Goal: Transaction & Acquisition: Purchase product/service

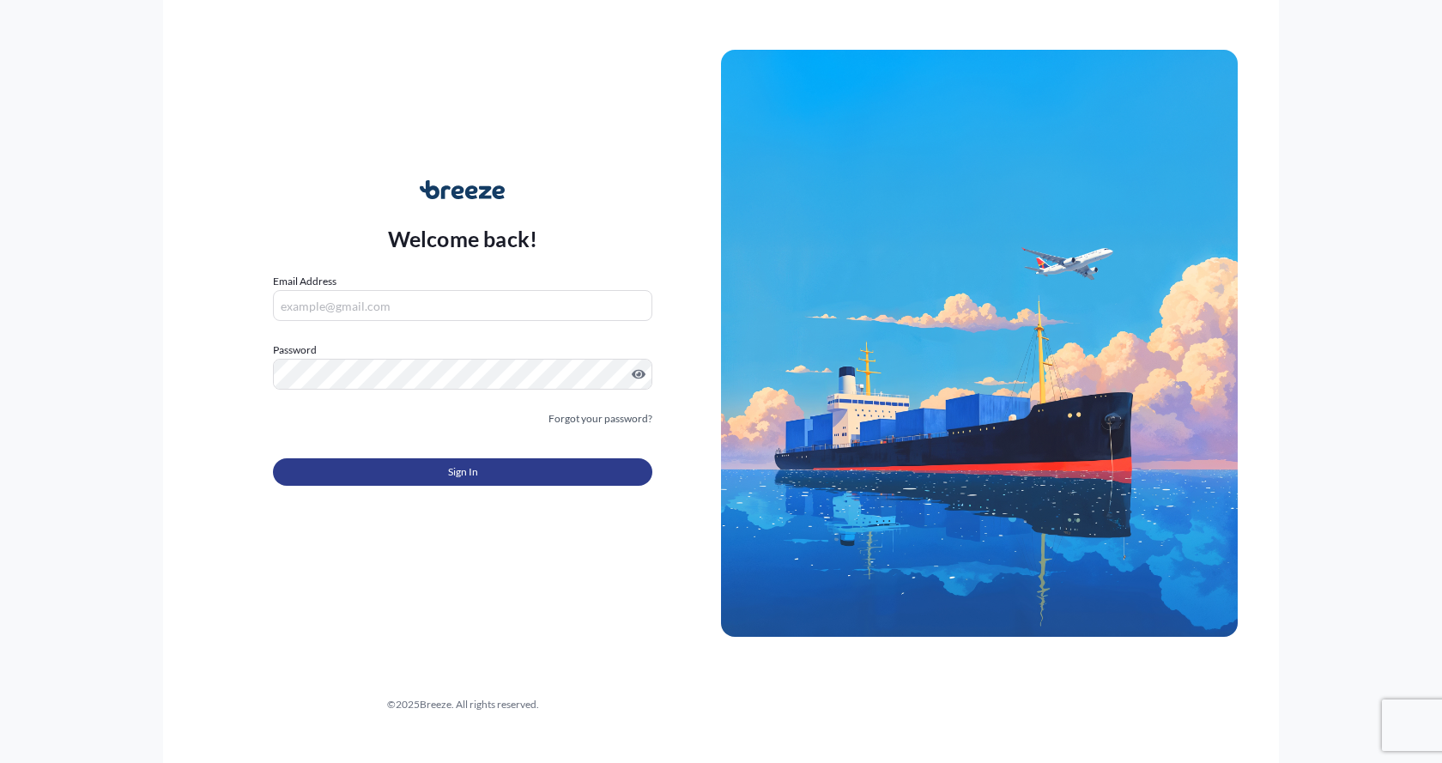
type input "[EMAIL_ADDRESS][DOMAIN_NAME]"
click at [428, 471] on button "Sign In" at bounding box center [463, 471] width 380 height 27
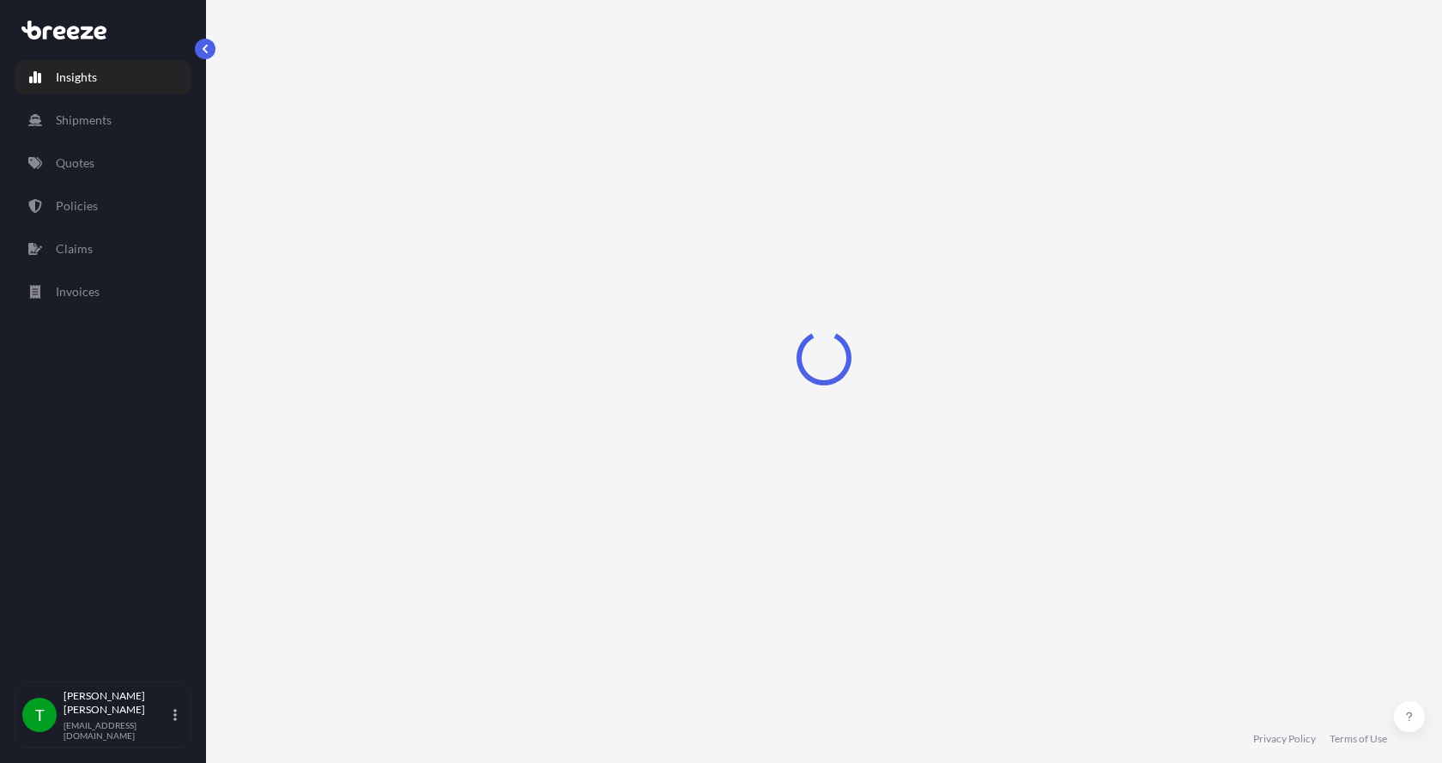
select select "2025"
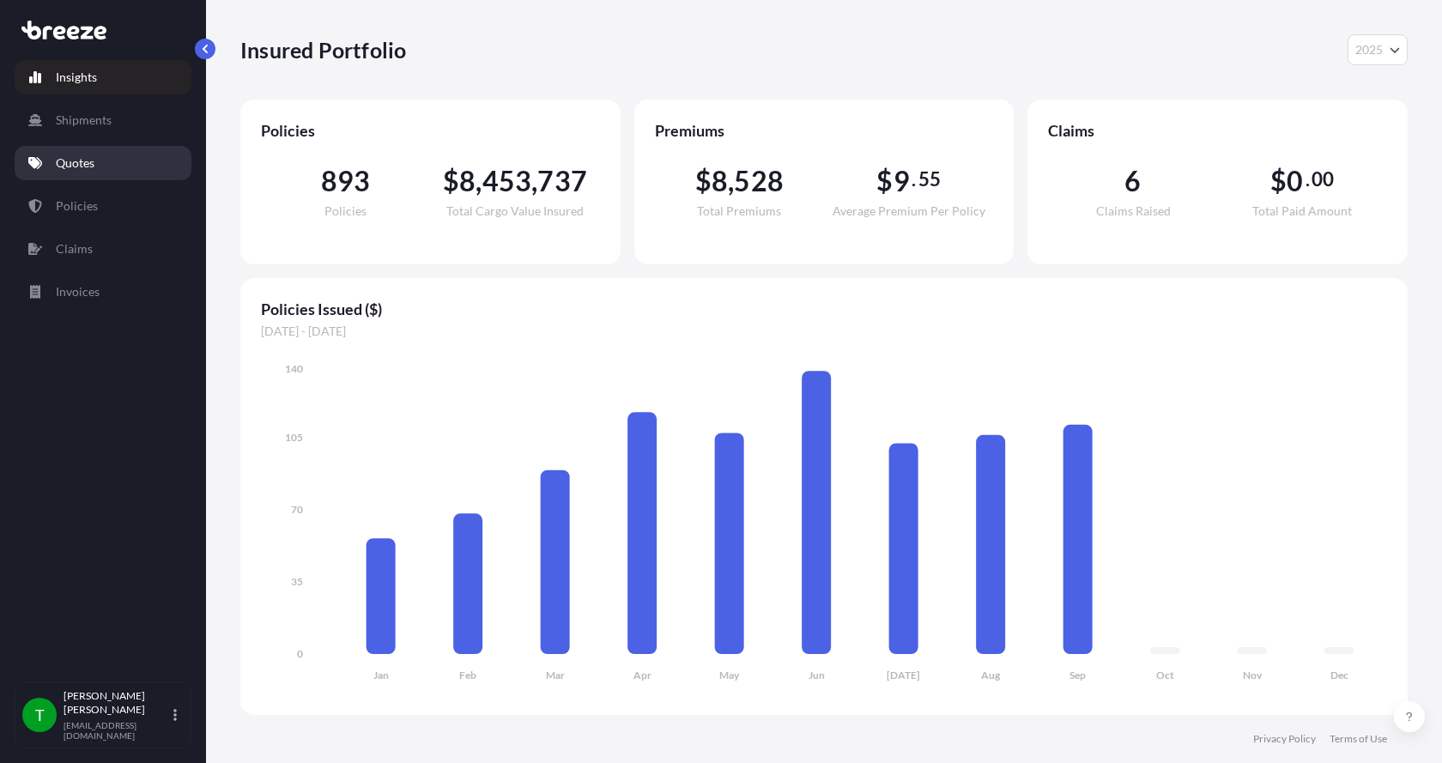
click at [81, 165] on p "Quotes" at bounding box center [75, 163] width 39 height 17
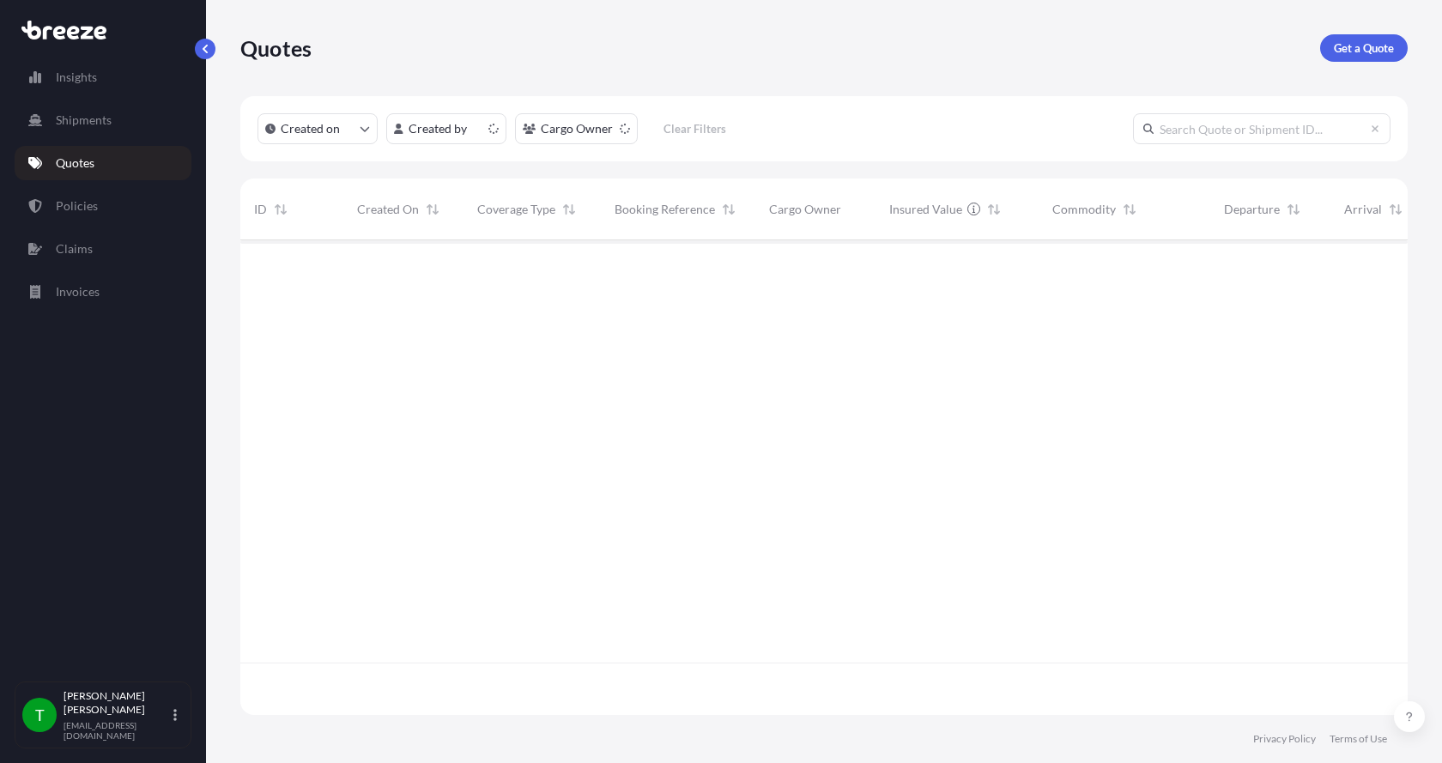
scroll to position [471, 1155]
click at [1351, 39] on p "Get a Quote" at bounding box center [1364, 47] width 60 height 17
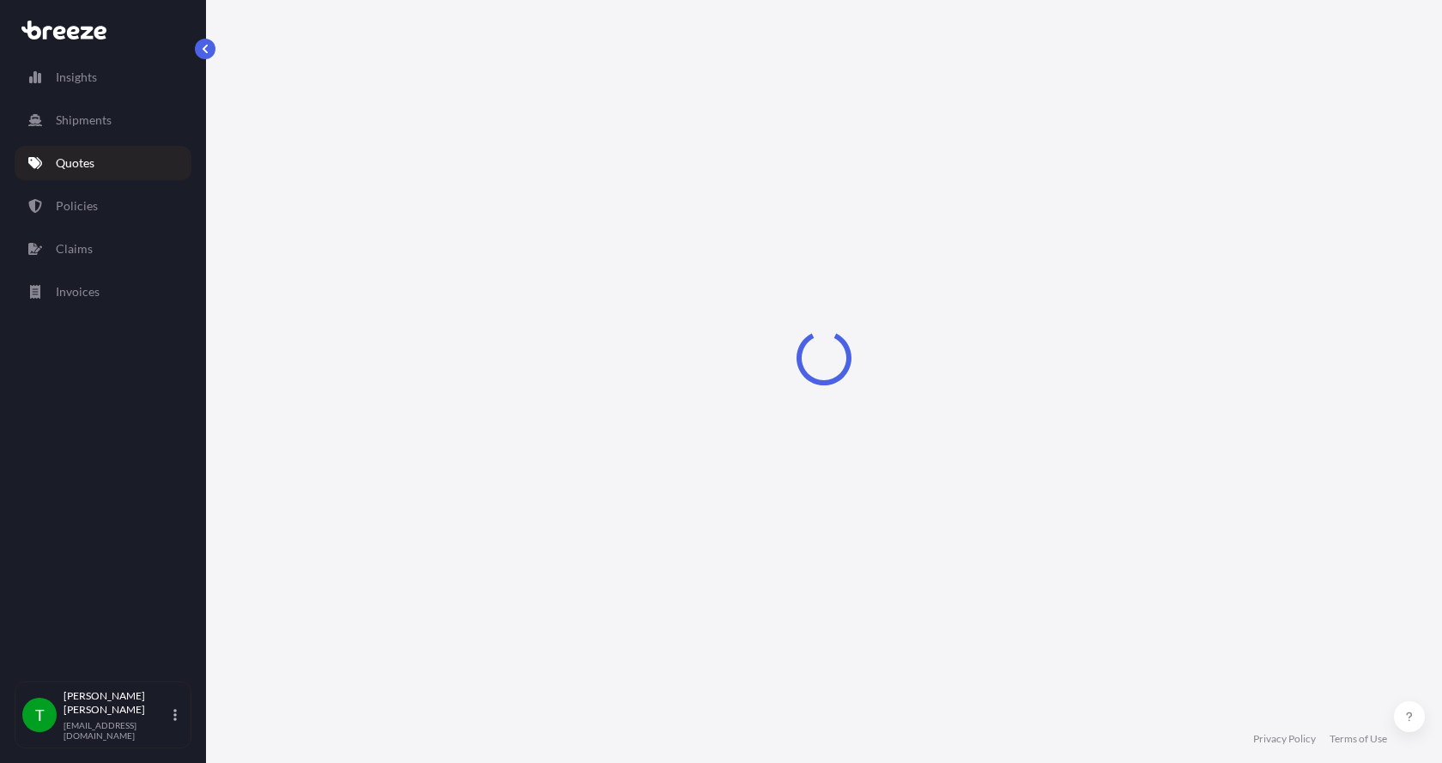
select select "Sea"
select select "1"
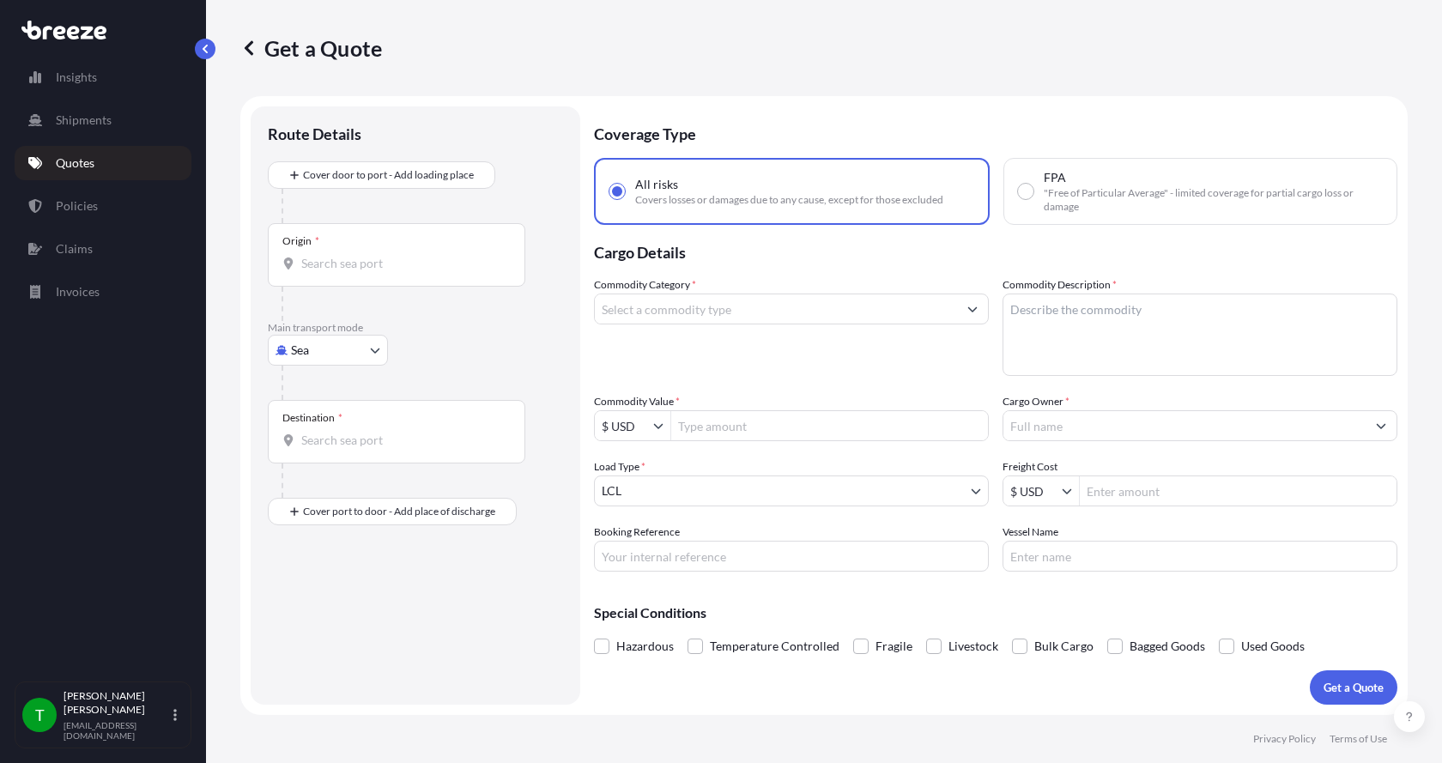
click at [325, 348] on body "Insights Shipments Quotes Policies Claims Invoices T [PERSON_NAME] [EMAIL_ADDRE…" at bounding box center [721, 381] width 1442 height 763
click at [303, 453] on span "Road" at bounding box center [314, 456] width 27 height 17
select select "Road"
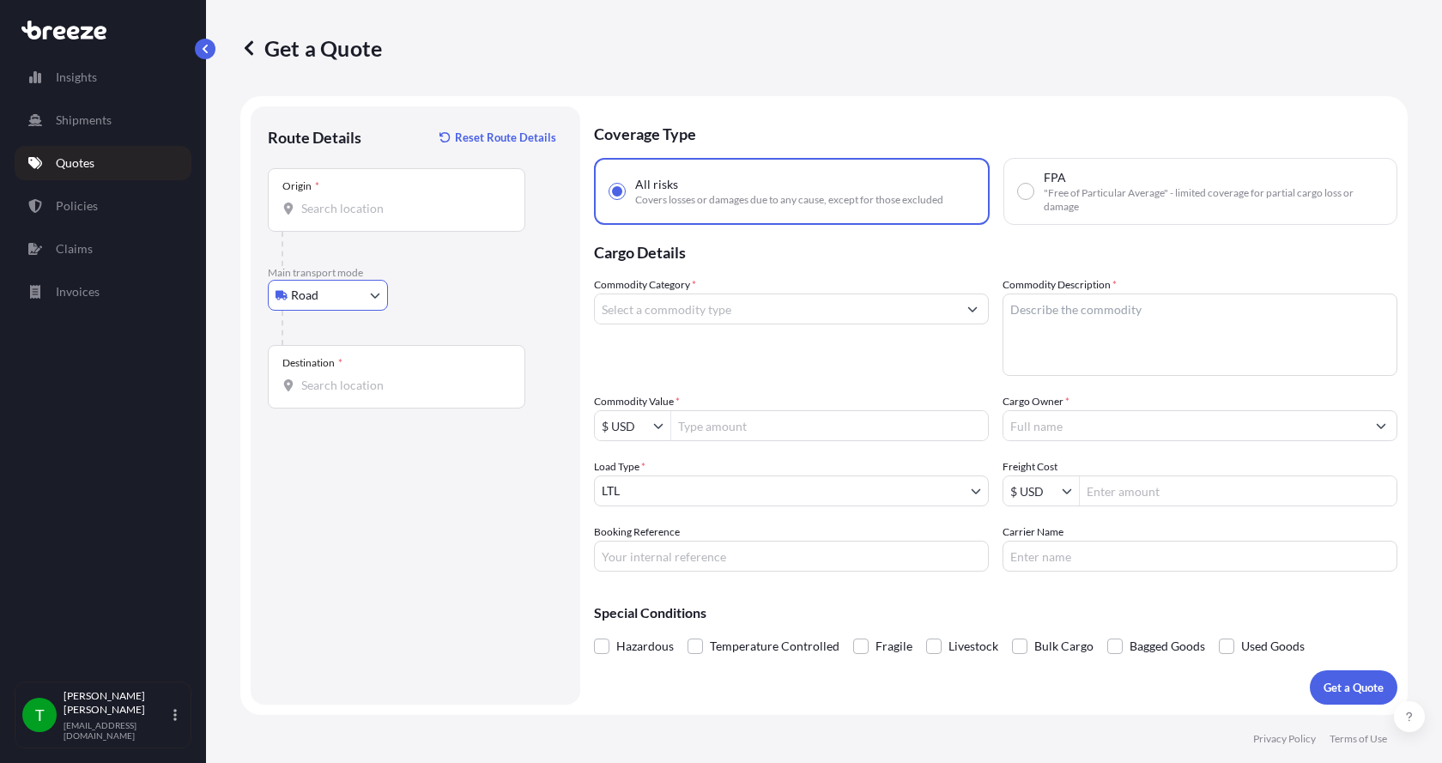
click at [355, 214] on input "Origin *" at bounding box center [402, 208] width 203 height 17
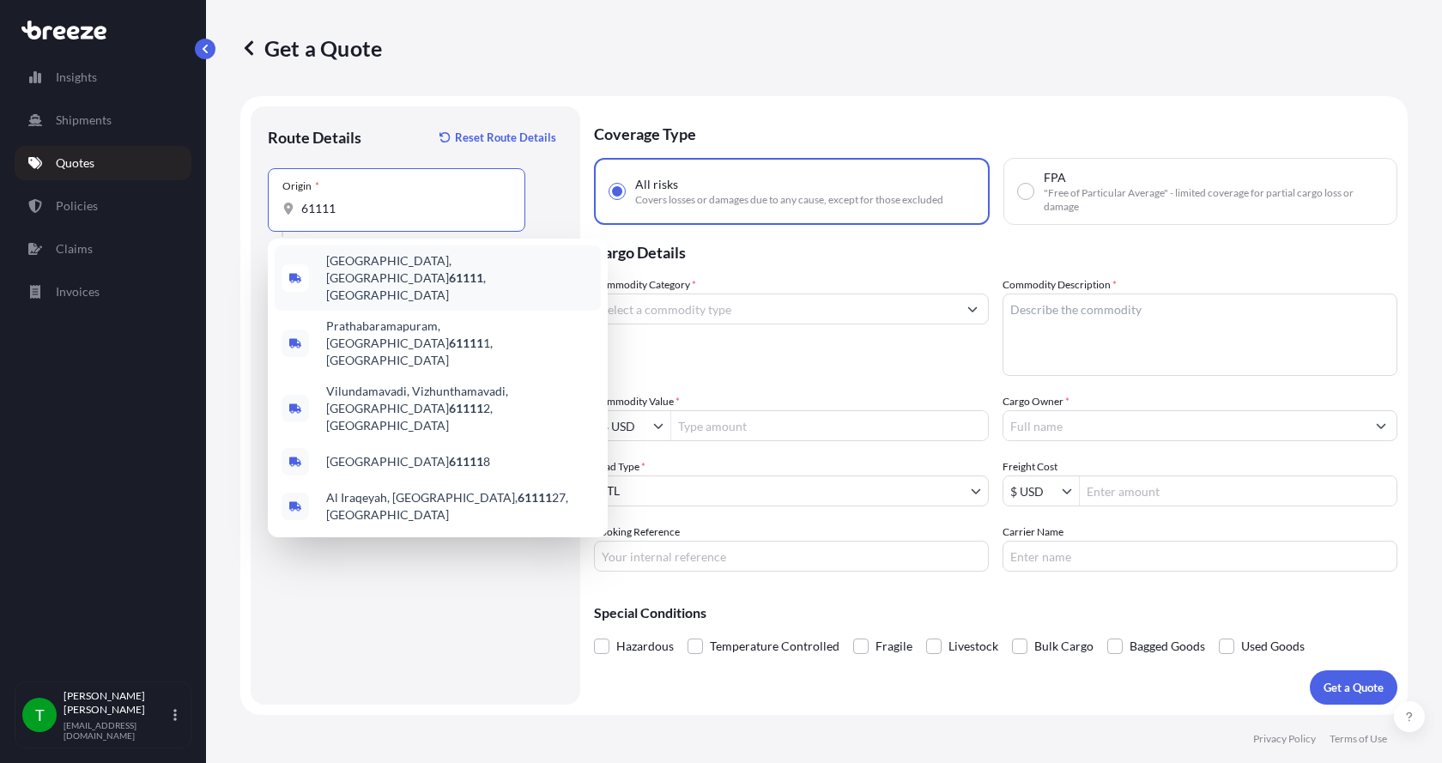
click at [363, 261] on span "[GEOGRAPHIC_DATA] , [GEOGRAPHIC_DATA]" at bounding box center [460, 278] width 268 height 52
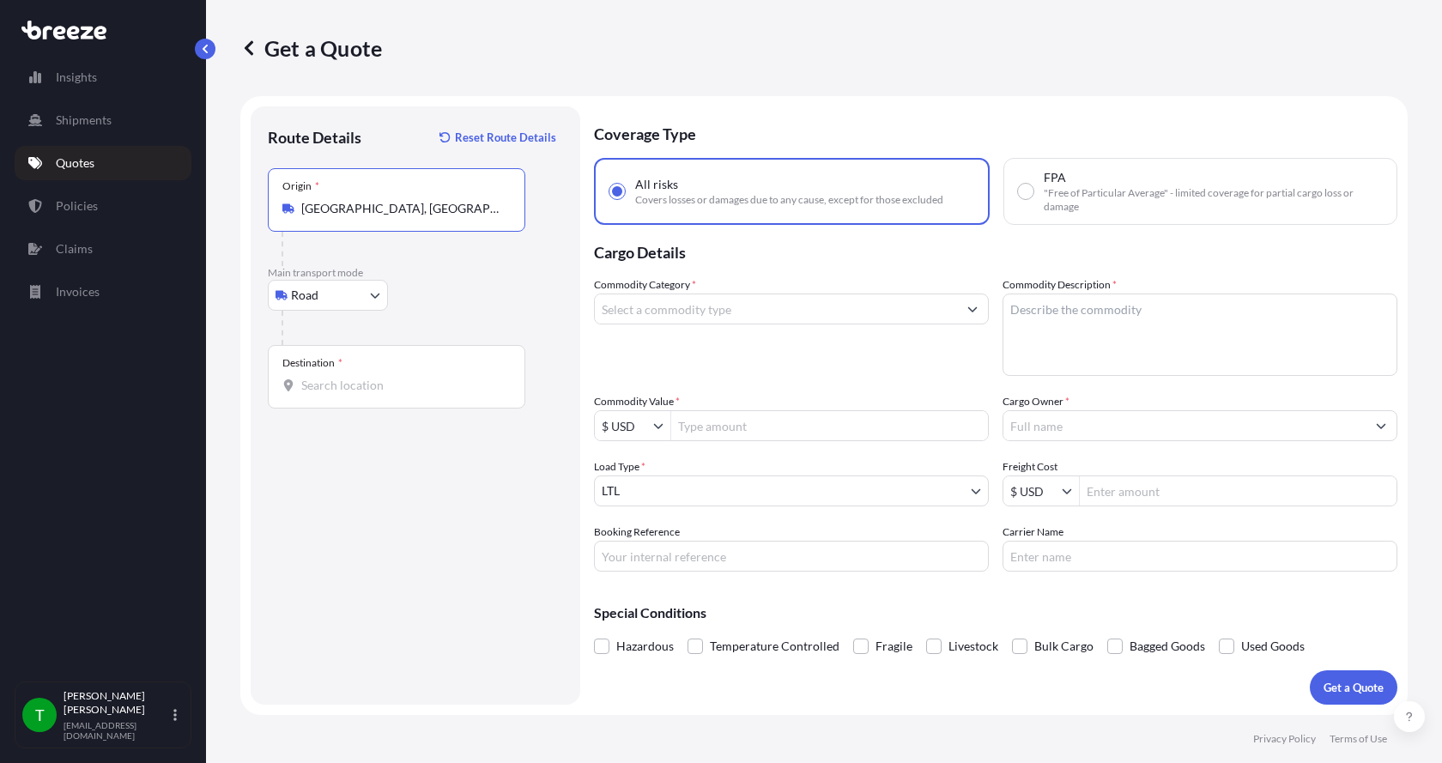
type input "[GEOGRAPHIC_DATA], [GEOGRAPHIC_DATA]"
click at [307, 387] on input "Destination *" at bounding box center [402, 385] width 203 height 17
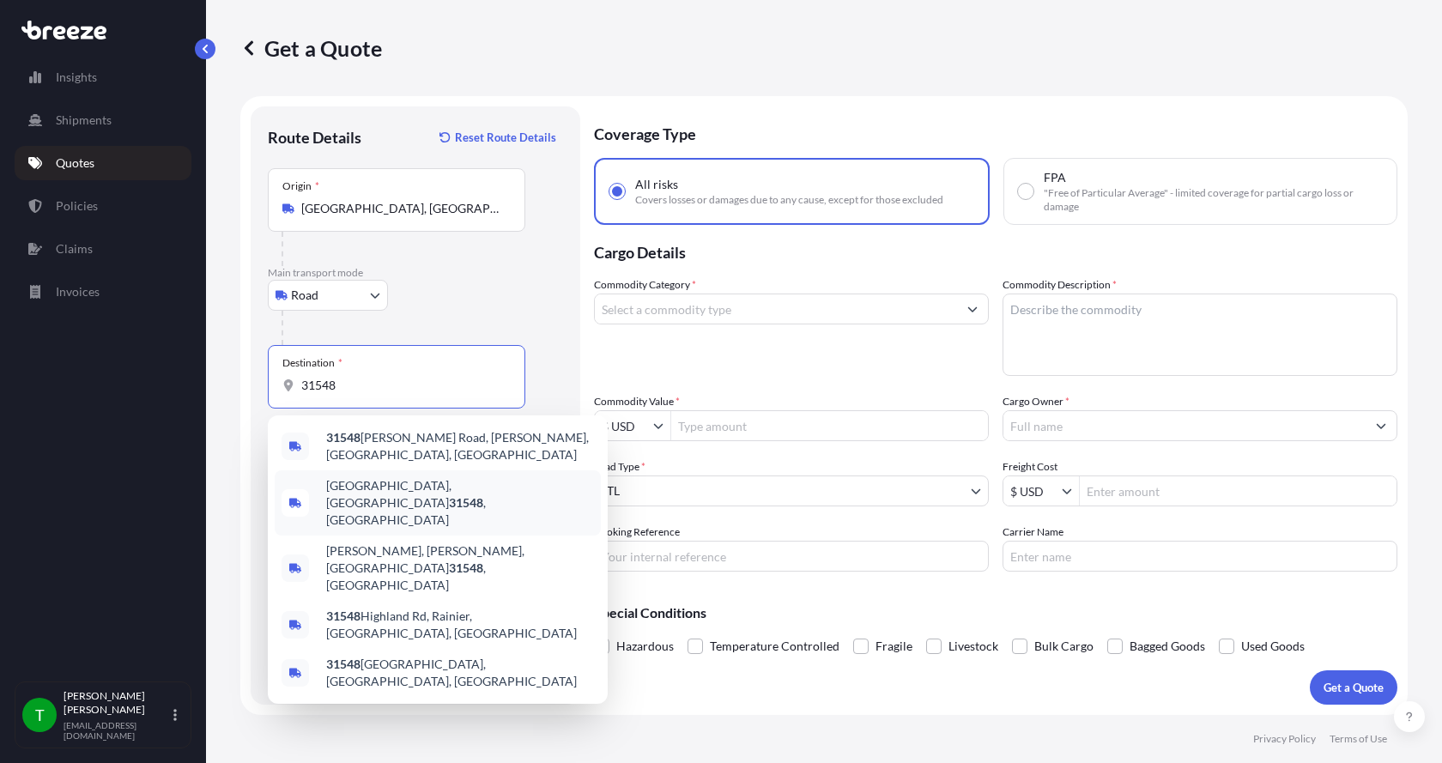
click at [360, 473] on div "[GEOGRAPHIC_DATA] , [GEOGRAPHIC_DATA]" at bounding box center [438, 503] width 326 height 65
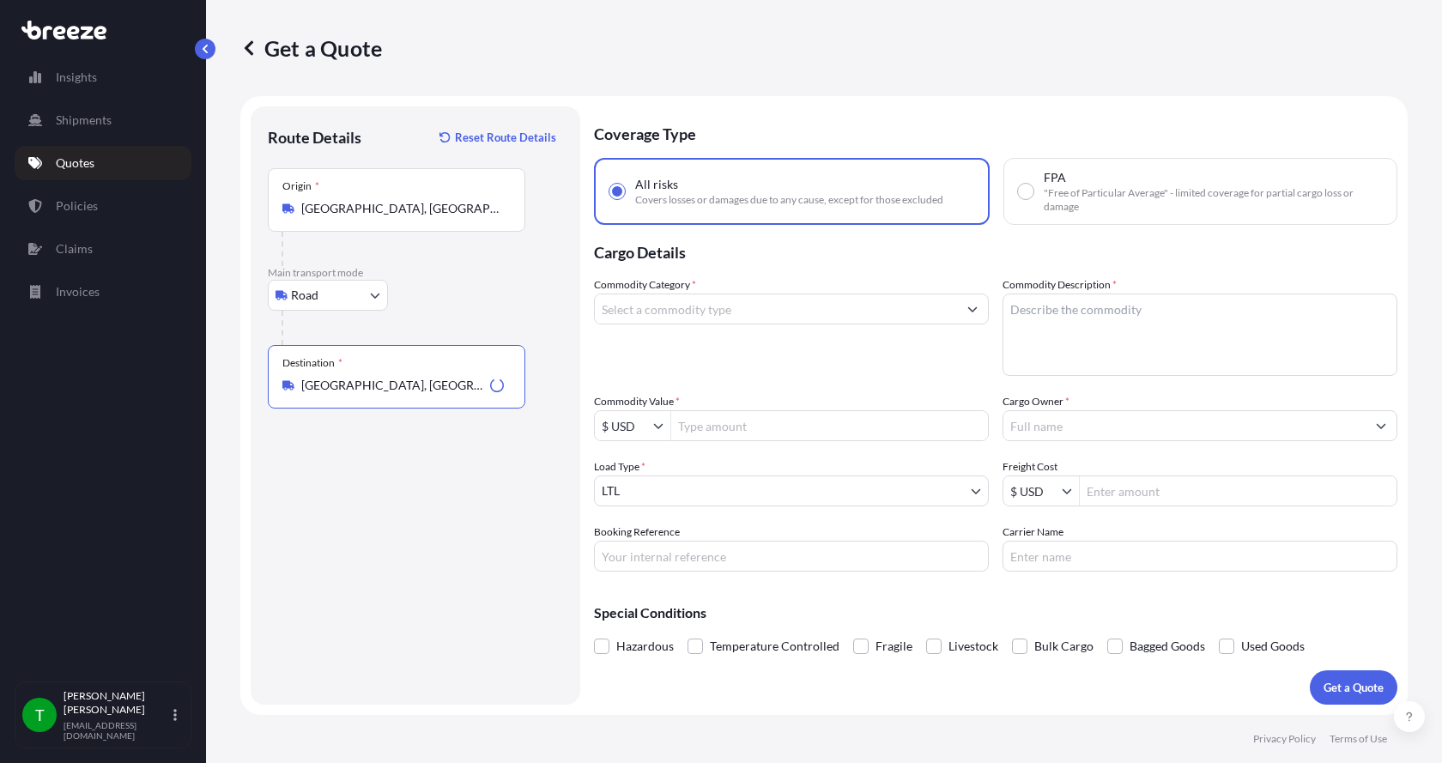
type input "[GEOGRAPHIC_DATA], [GEOGRAPHIC_DATA]"
click at [689, 311] on input "Commodity Category *" at bounding box center [776, 309] width 362 height 31
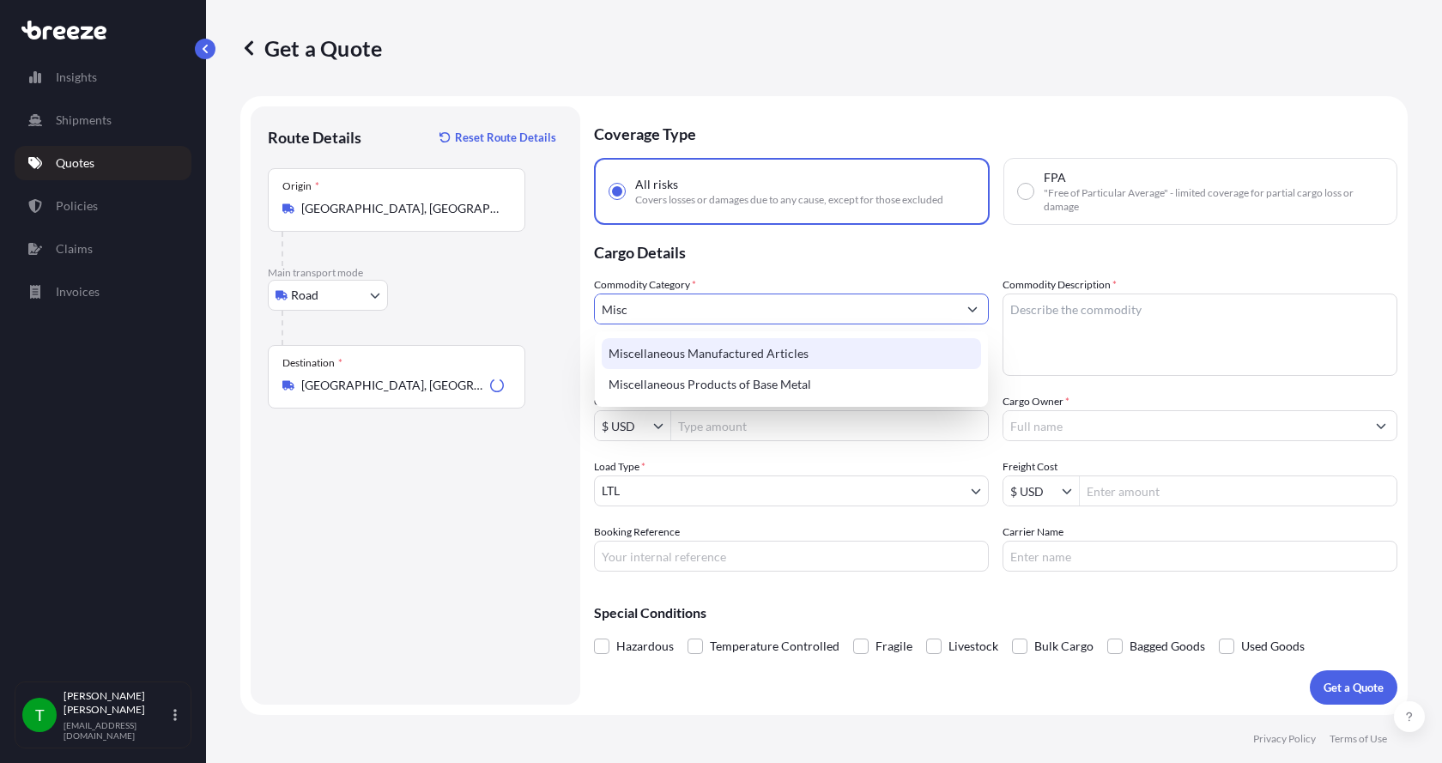
click at [689, 349] on div "Miscellaneous Manufactured Articles" at bounding box center [792, 353] width 380 height 31
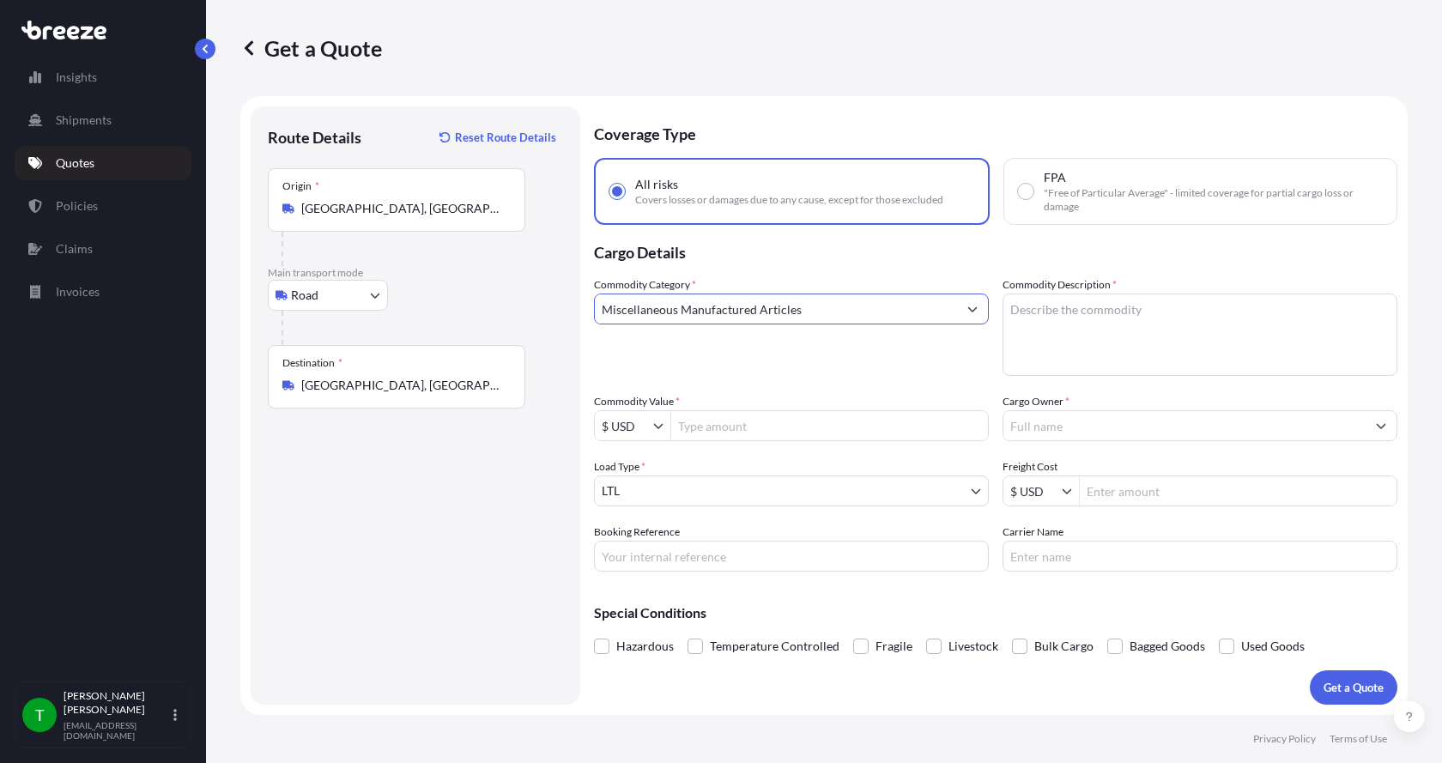
type input "Miscellaneous Manufactured Articles"
click at [1064, 313] on textarea "Commodity Description *" at bounding box center [1200, 335] width 395 height 82
type textarea "Parts Mixer Powersection 30hp"
click at [734, 433] on input "Commodity Value *" at bounding box center [829, 425] width 317 height 31
click at [799, 429] on input "Commodity Value *" at bounding box center [829, 425] width 317 height 31
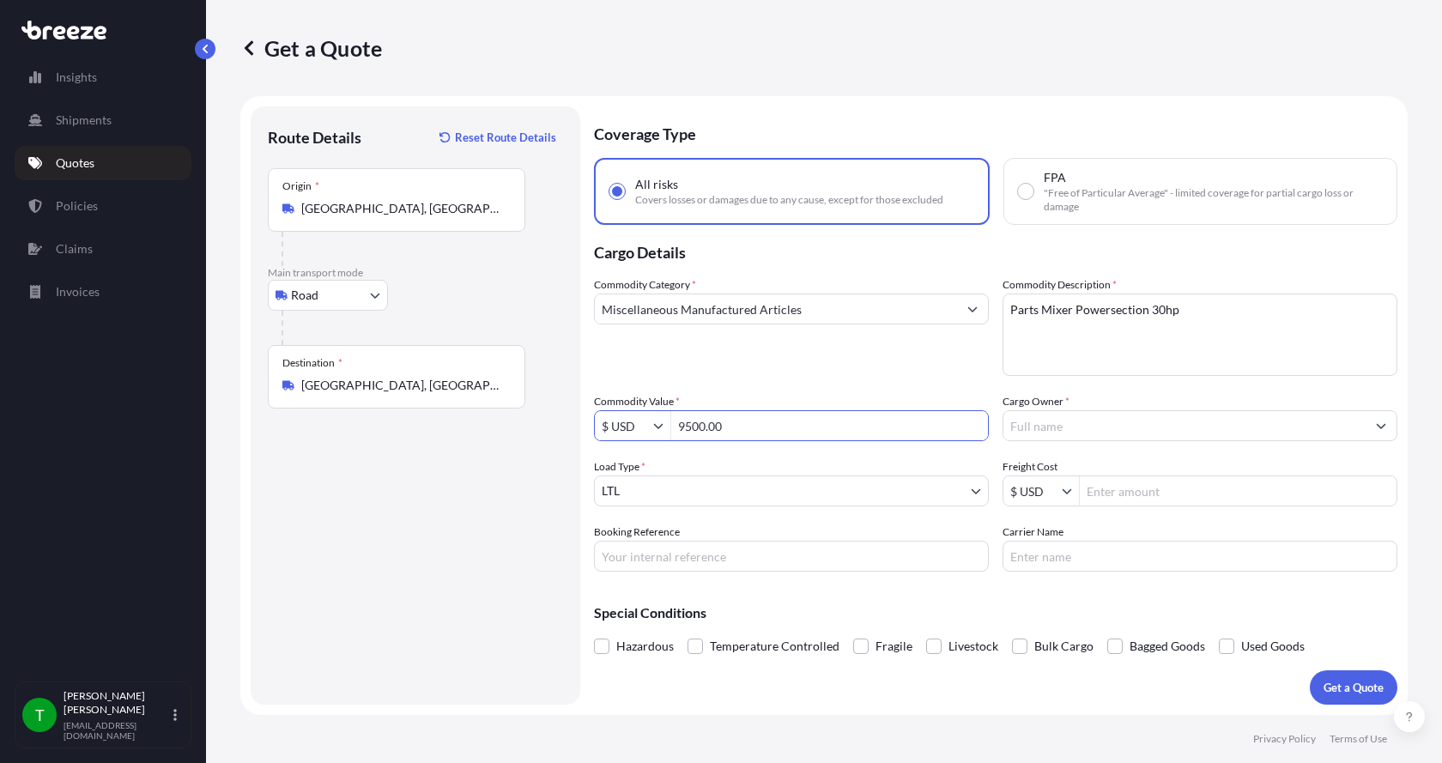
type input "9,500"
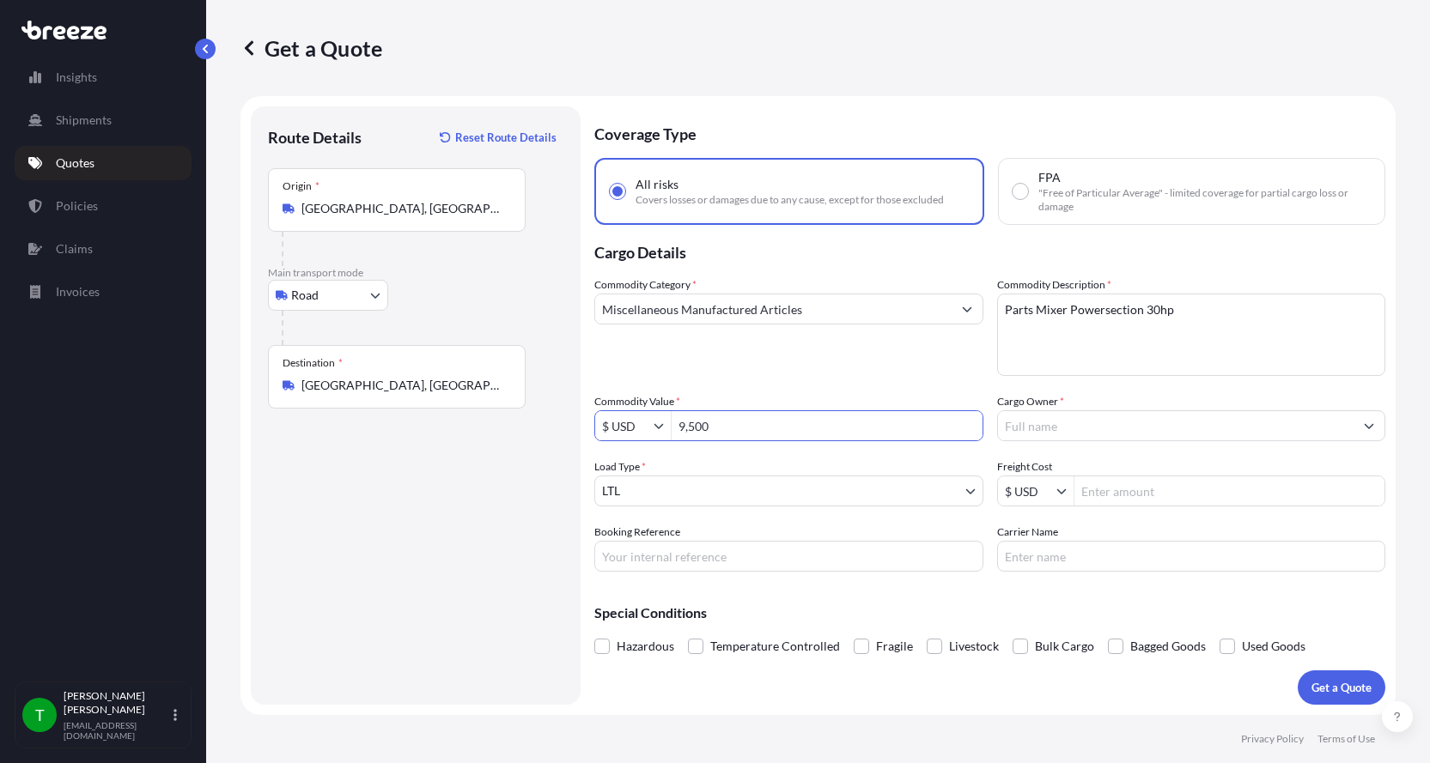
click at [1142, 436] on input "Cargo Owner *" at bounding box center [1176, 425] width 356 height 31
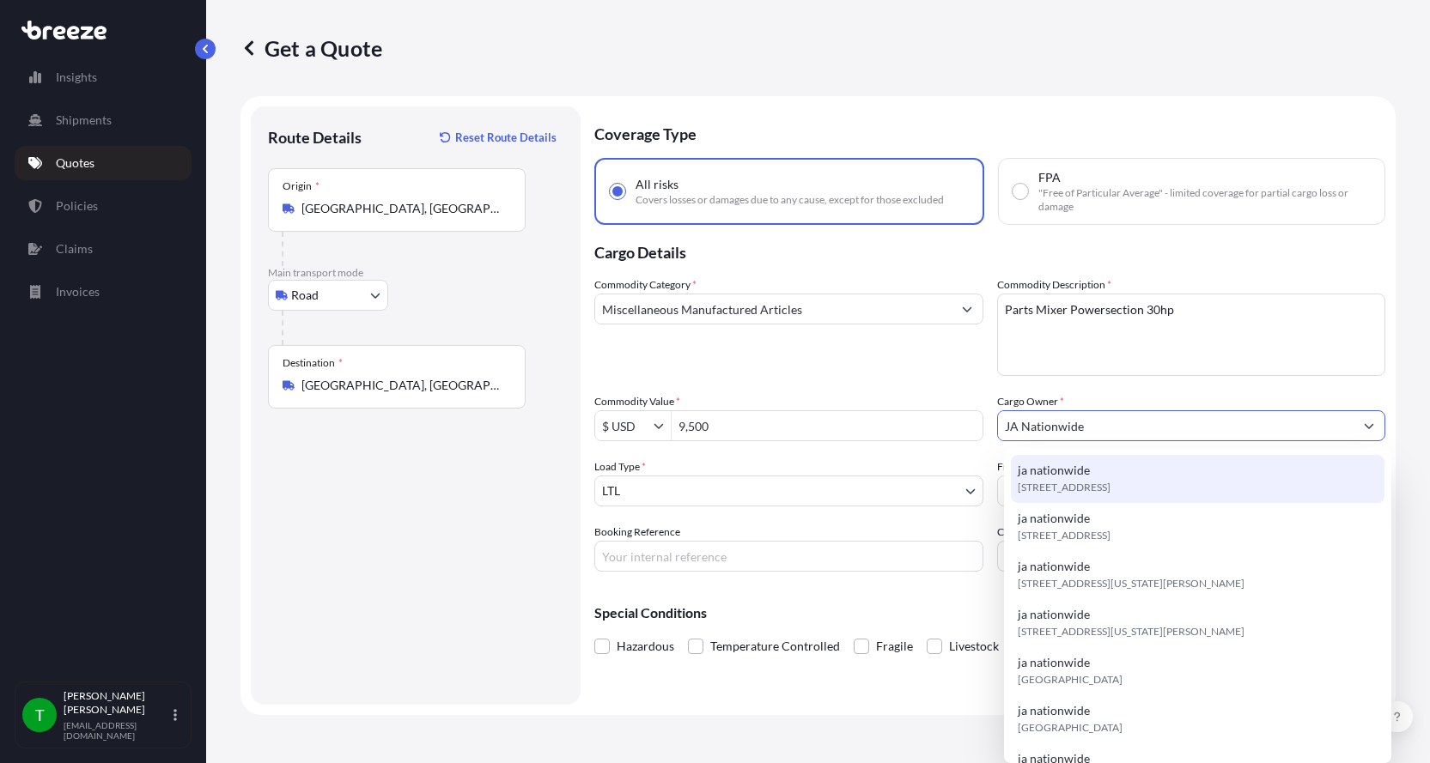
type input "JA Nationwide"
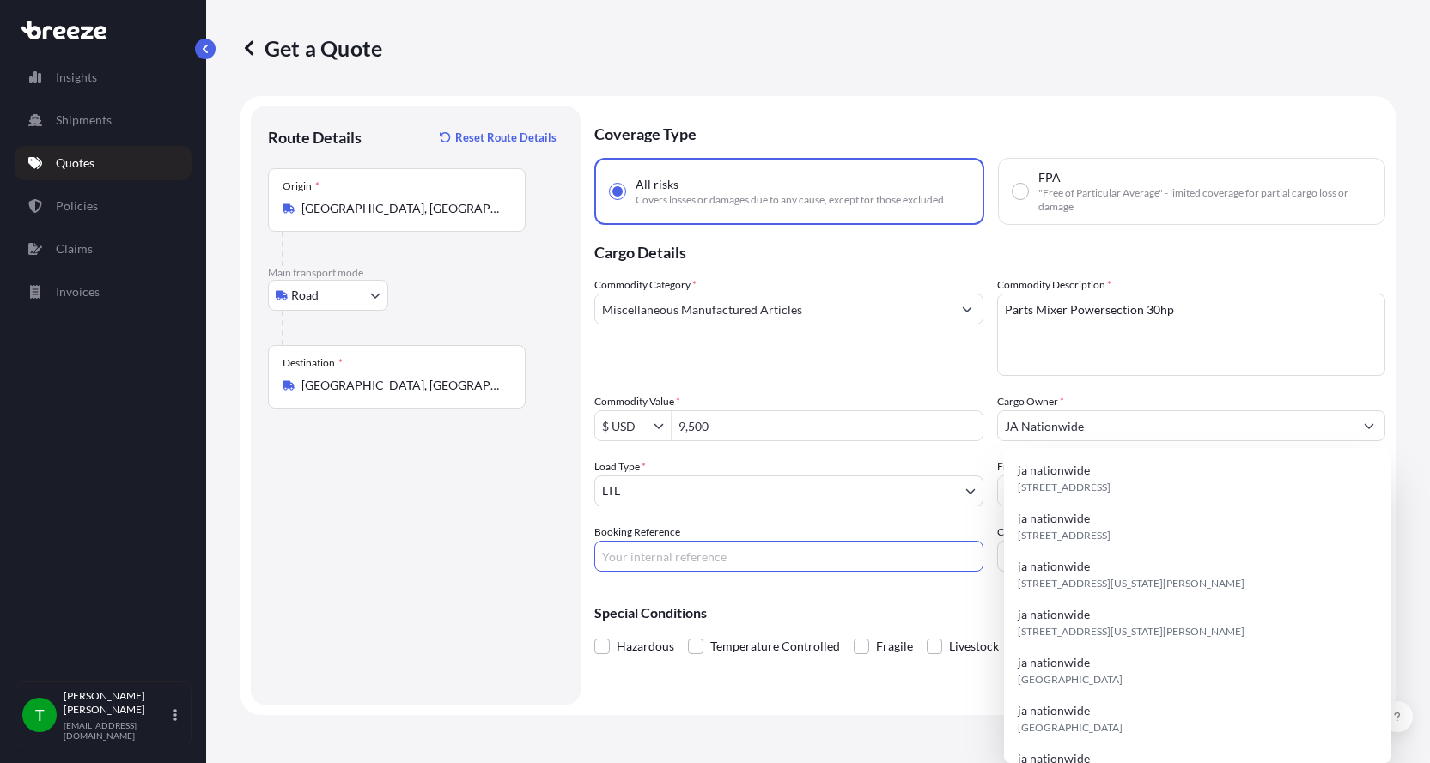
click at [662, 554] on input "Booking Reference" at bounding box center [788, 556] width 389 height 31
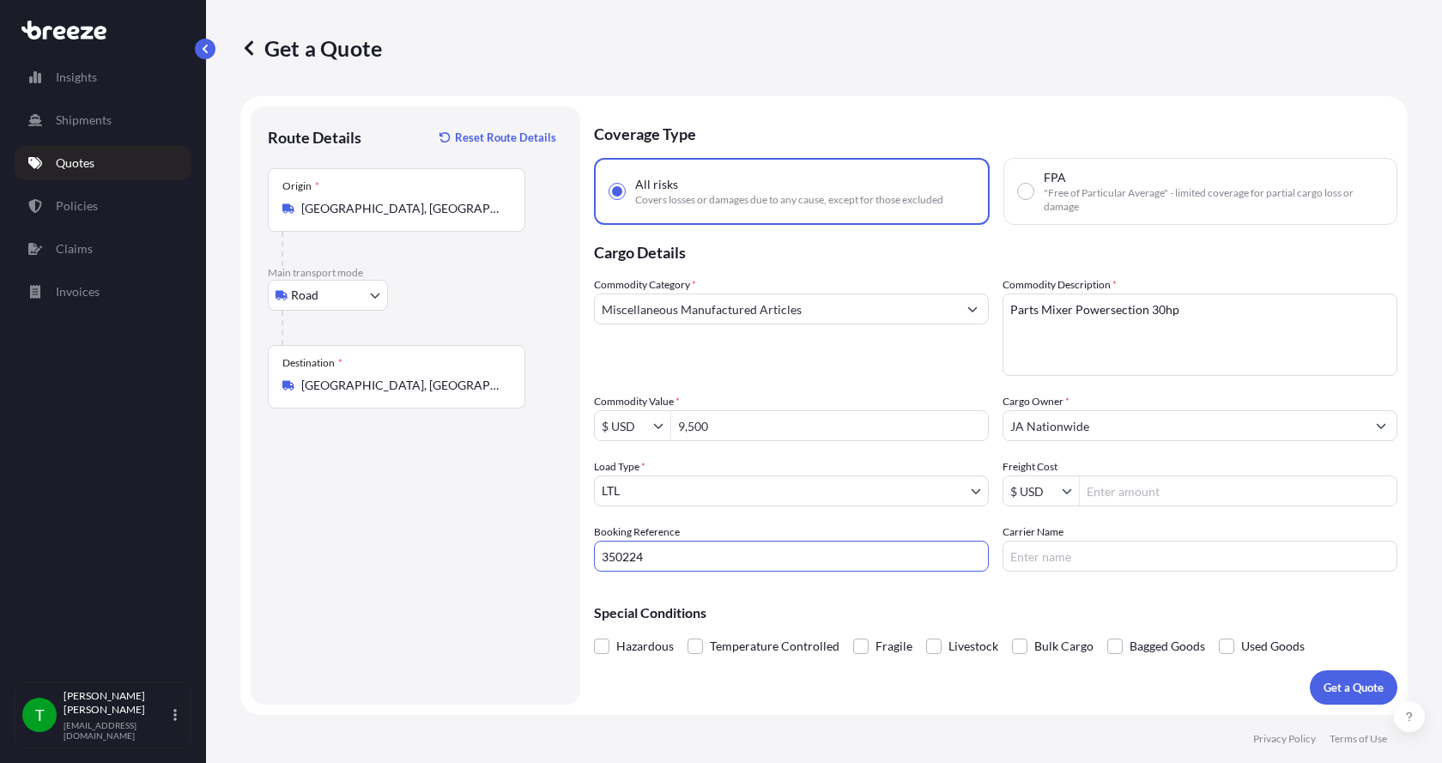
type input "350224"
click at [1155, 491] on input "Freight Cost" at bounding box center [1238, 491] width 317 height 31
type input "500"
click at [1145, 552] on input "Carrier Name" at bounding box center [1200, 556] width 395 height 31
type input "[PERSON_NAME]"
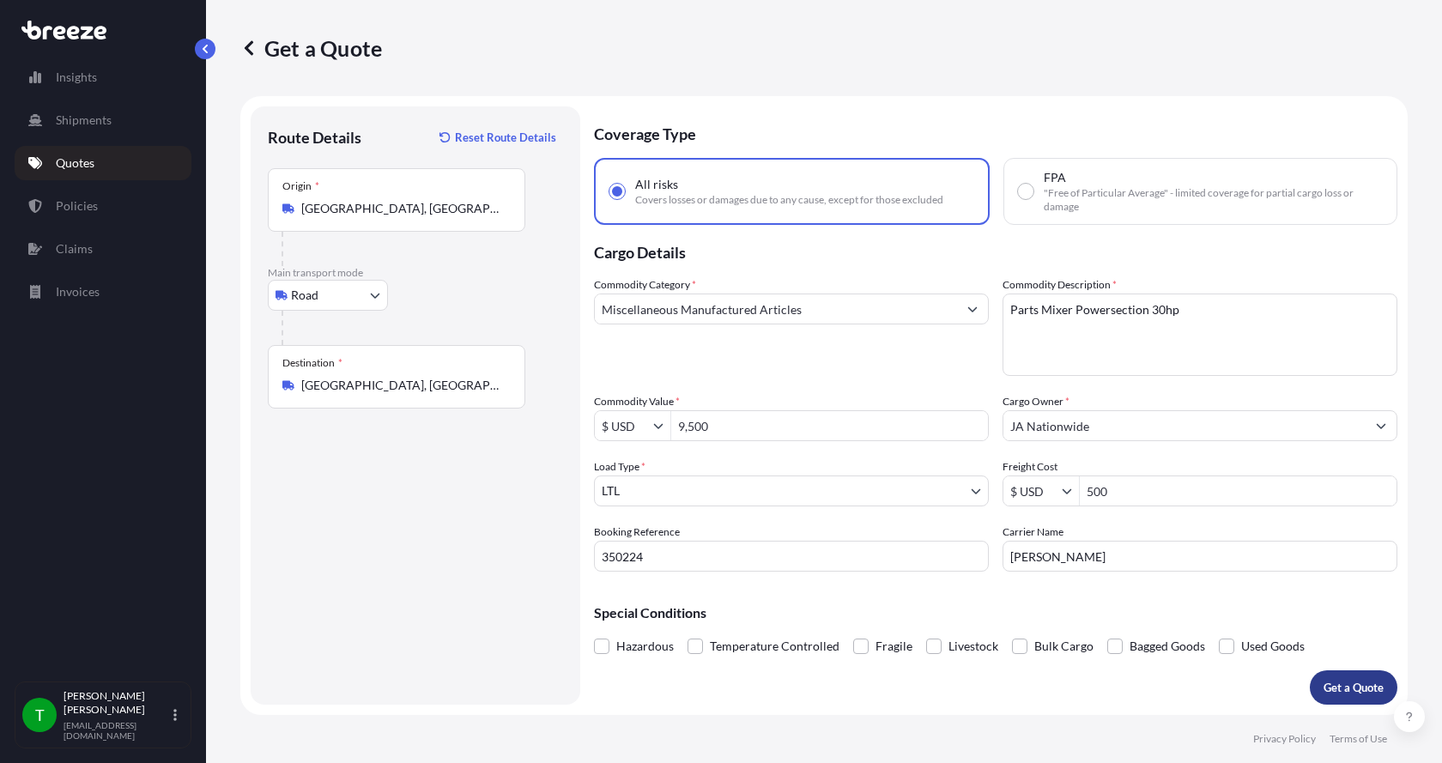
click at [1342, 686] on p "Get a Quote" at bounding box center [1354, 687] width 60 height 17
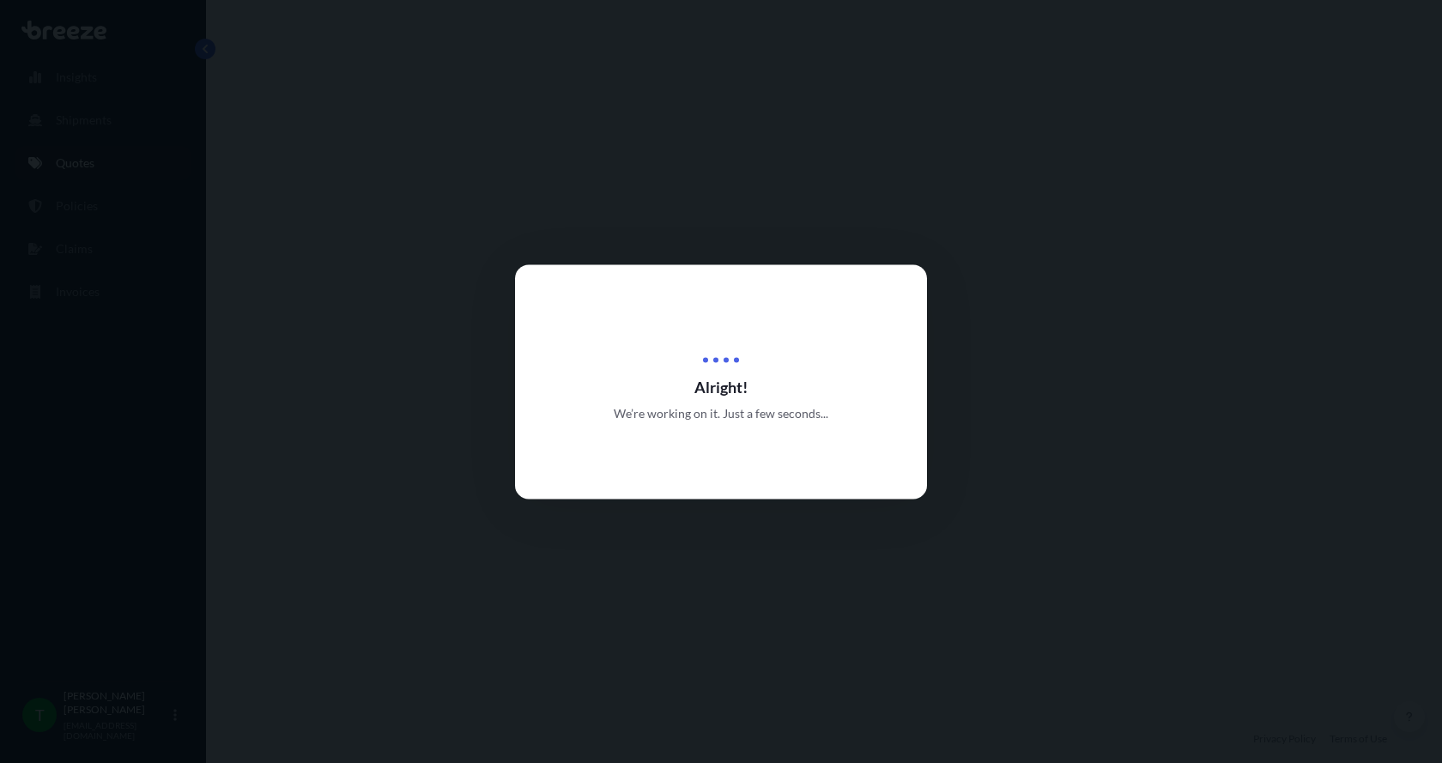
select select "Road"
select select "1"
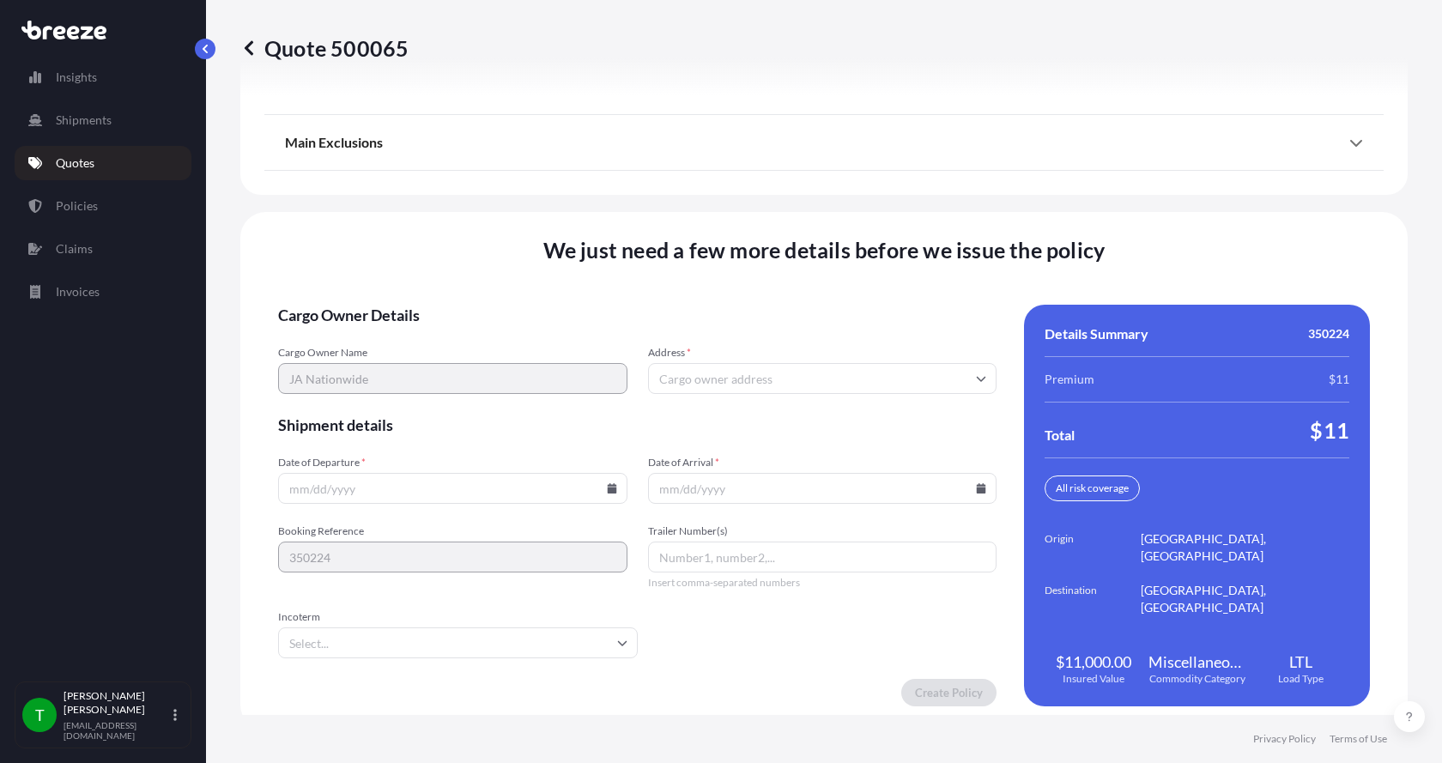
scroll to position [2259, 0]
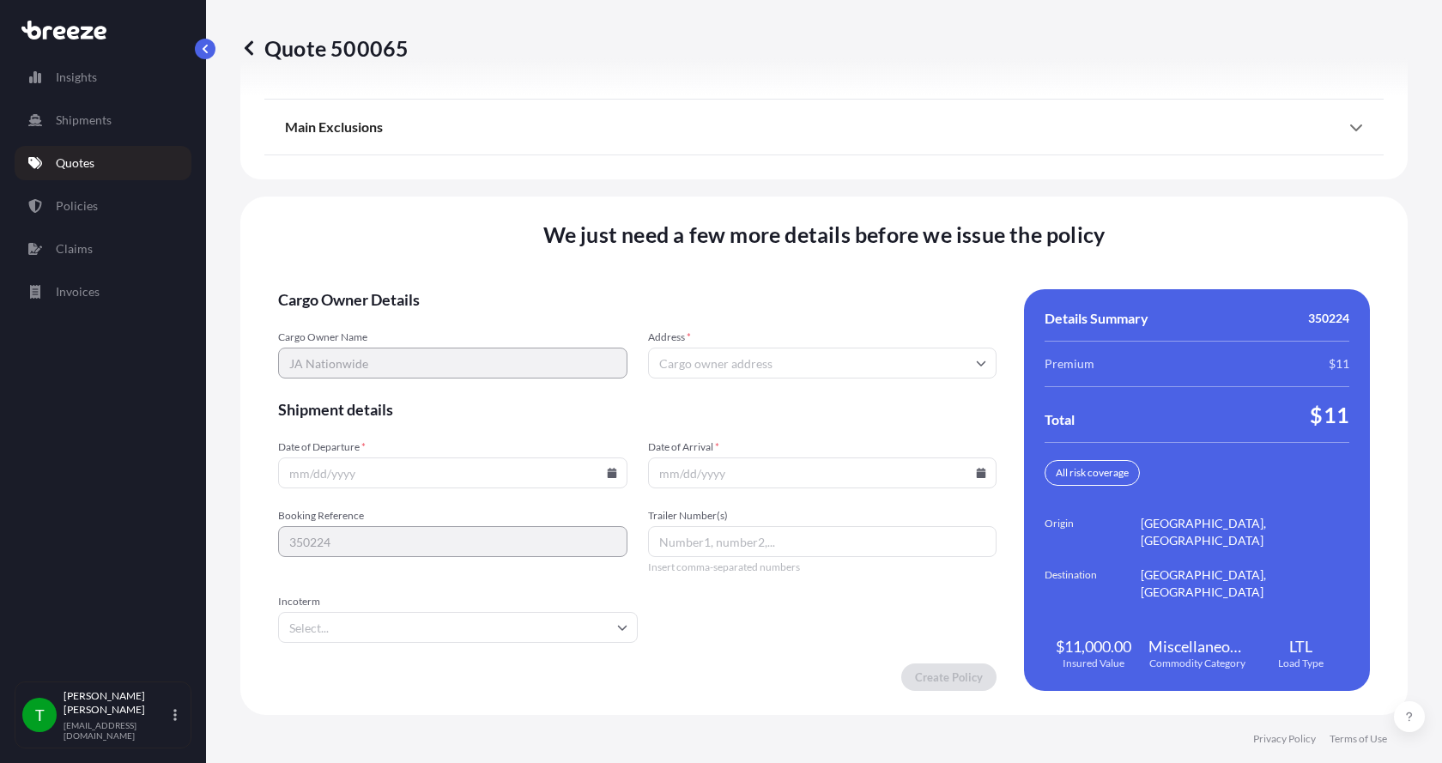
click at [714, 363] on input "Address *" at bounding box center [822, 363] width 349 height 31
type input "3"
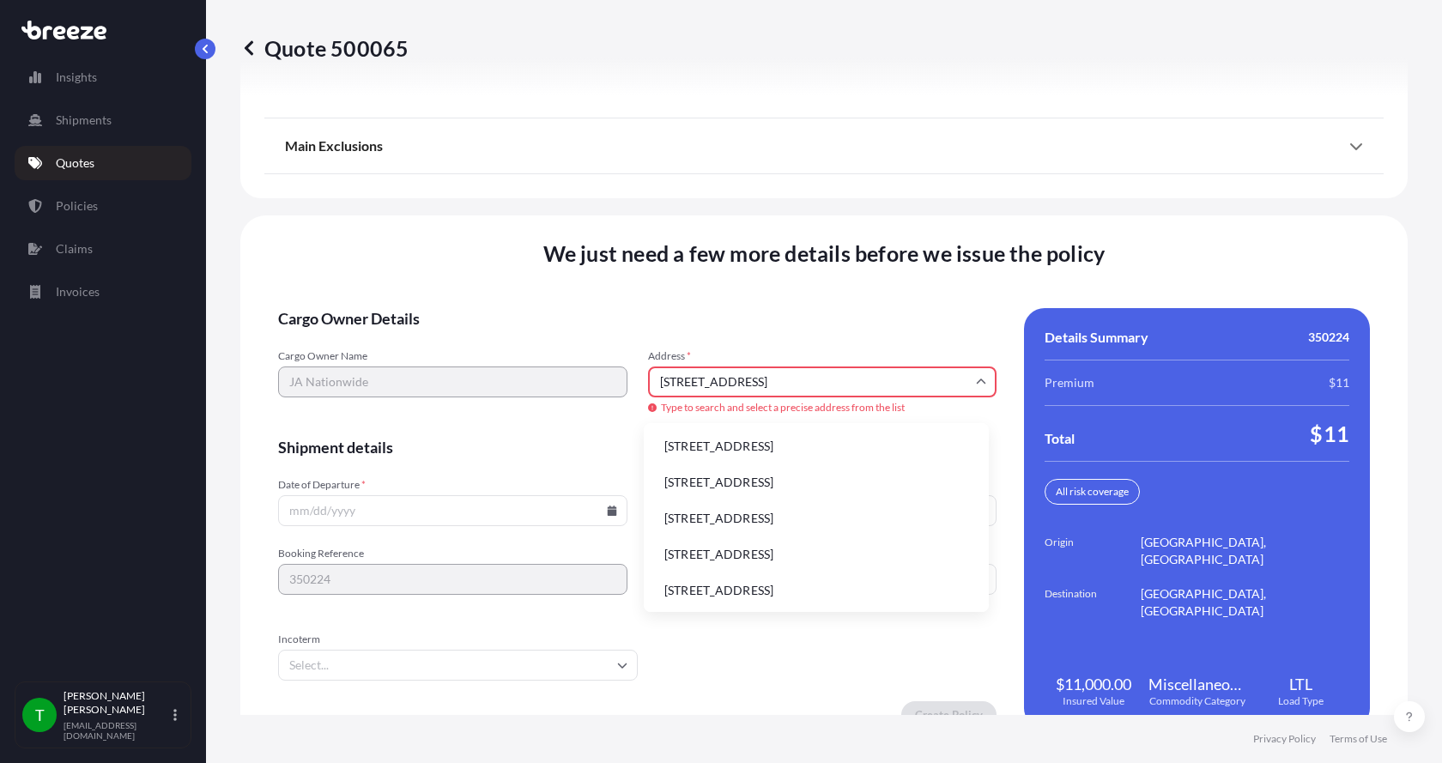
click at [715, 440] on li "[STREET_ADDRESS]" at bounding box center [816, 446] width 331 height 33
type input "[STREET_ADDRESS]"
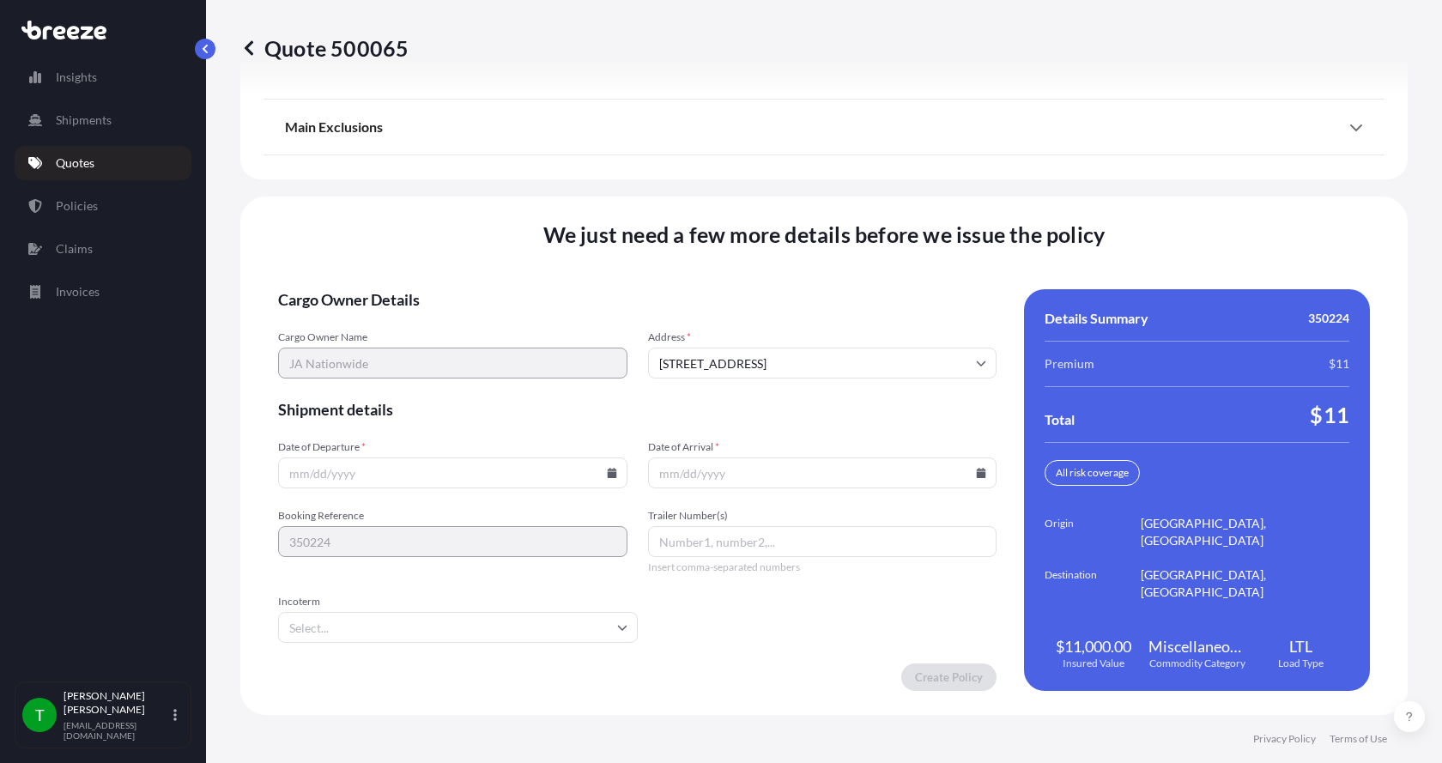
click at [610, 472] on icon at bounding box center [611, 473] width 9 height 10
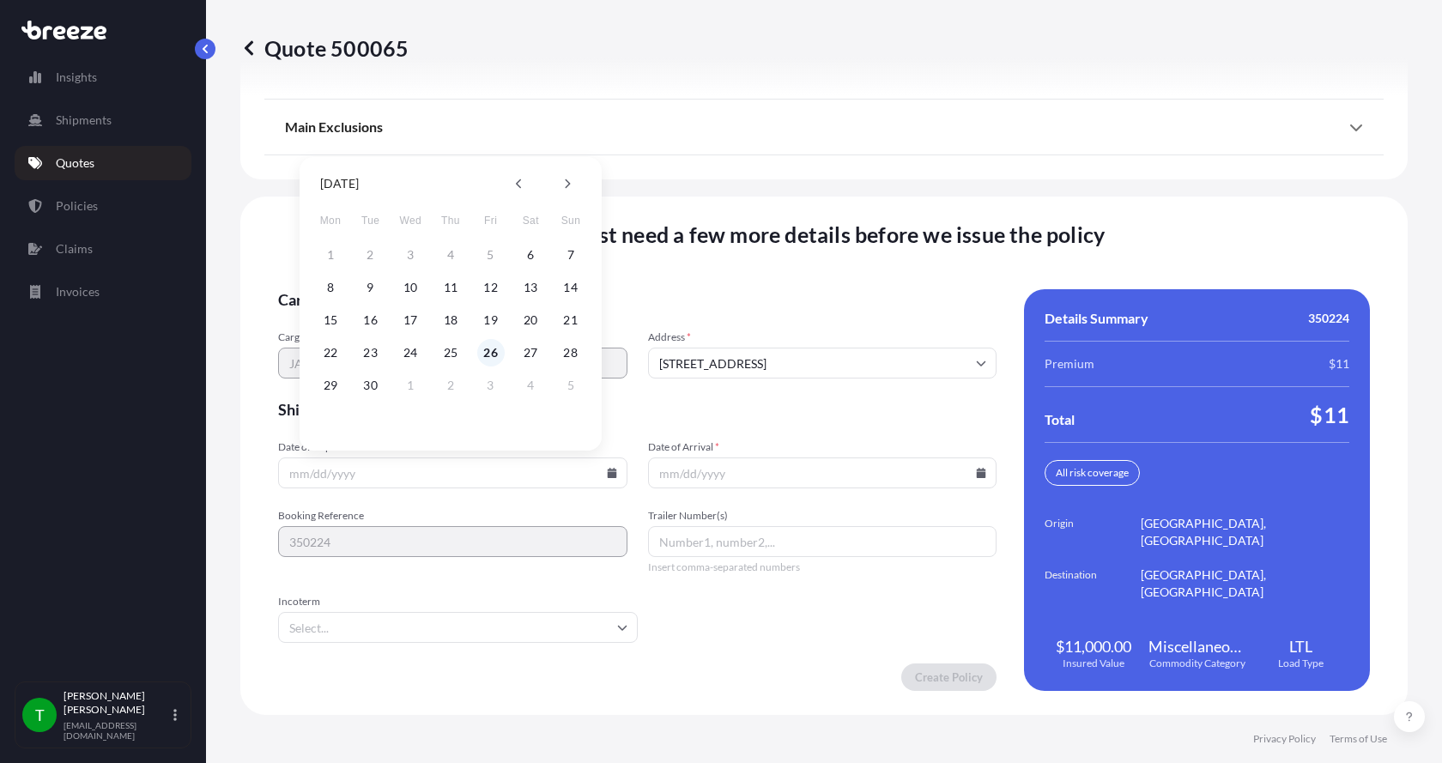
click at [488, 349] on button "26" at bounding box center [490, 352] width 27 height 27
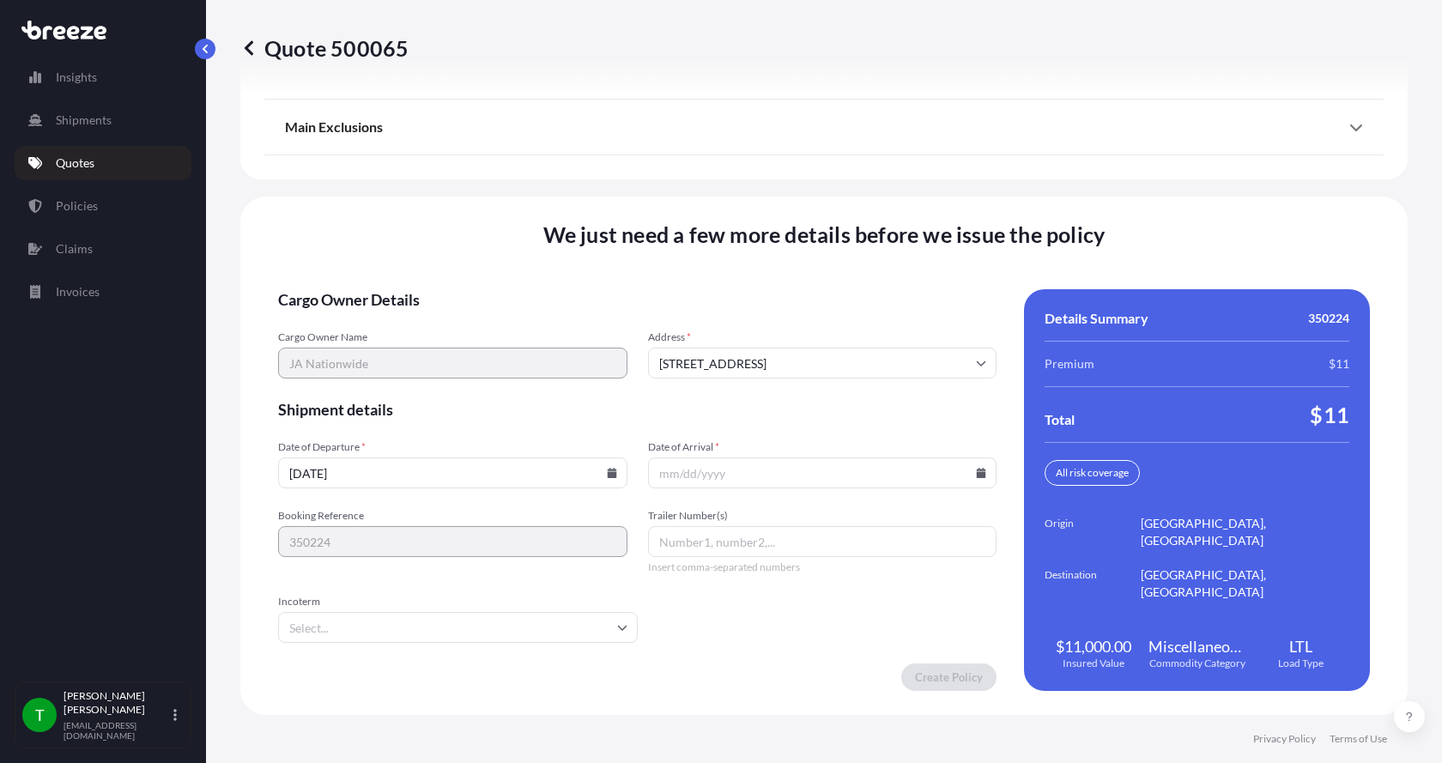
type input "[DATE]"
click at [488, 388] on button "26" at bounding box center [481, 395] width 21 height 15
click at [977, 475] on icon at bounding box center [981, 473] width 9 height 10
click at [929, 182] on button at bounding box center [933, 183] width 27 height 27
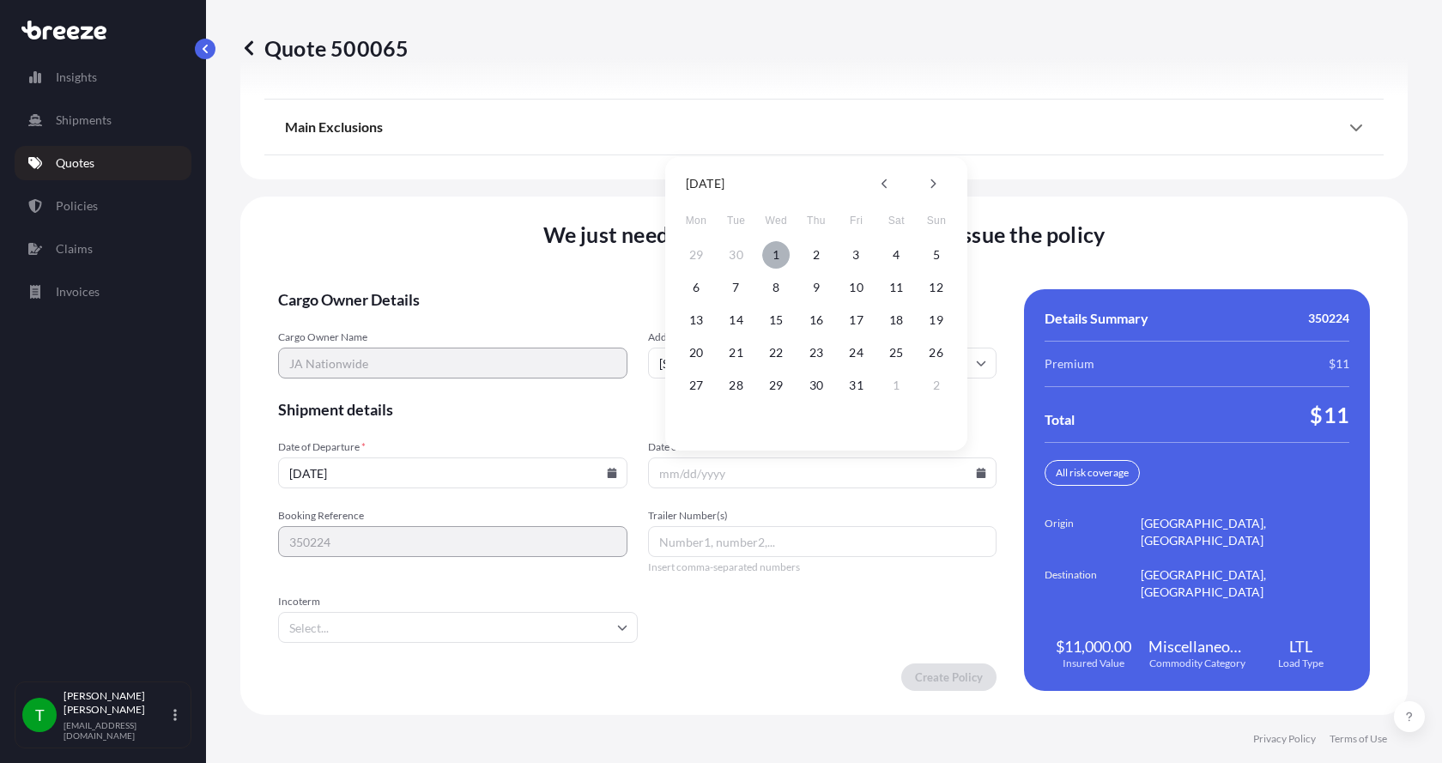
click at [777, 256] on button "1" at bounding box center [775, 254] width 27 height 27
type input "[DATE]"
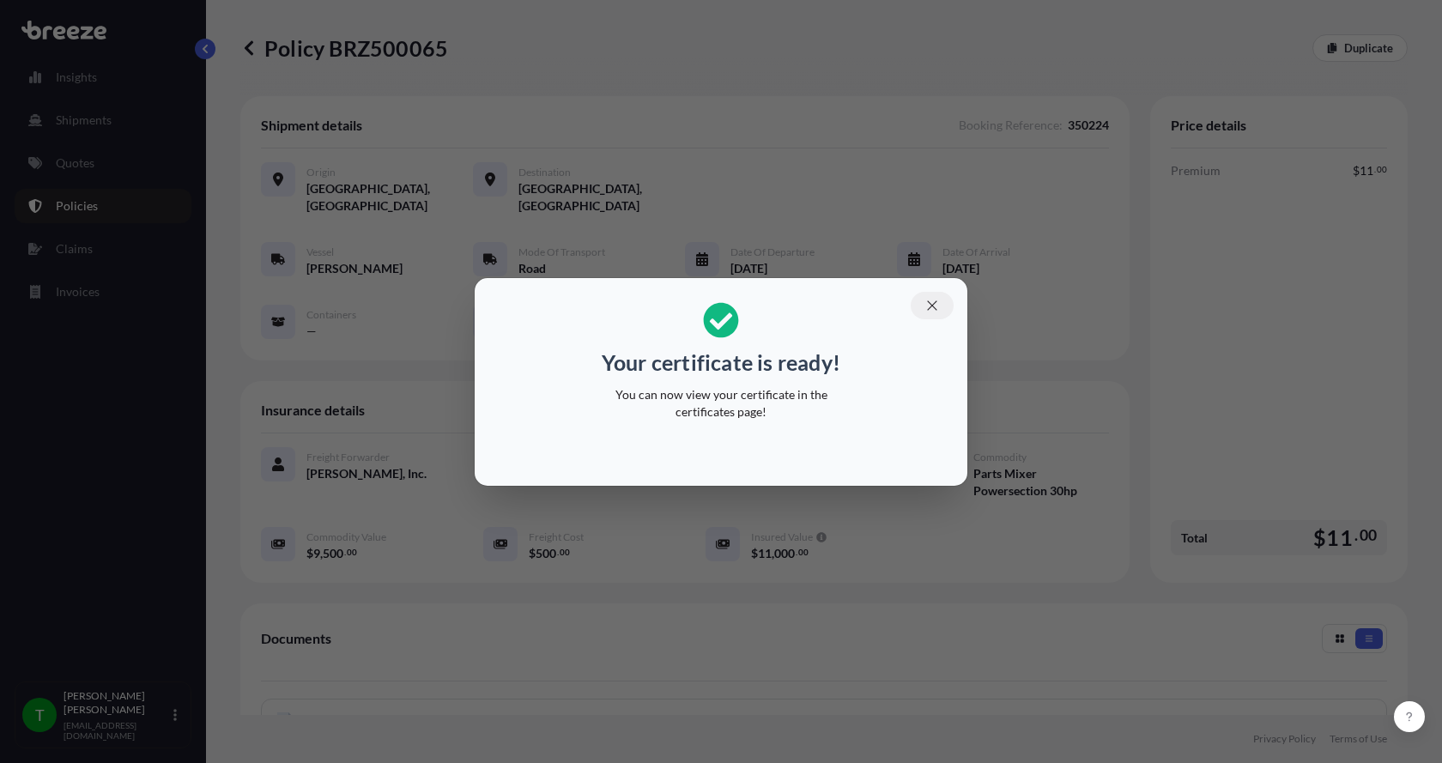
click at [936, 302] on icon "button" at bounding box center [931, 305] width 9 height 9
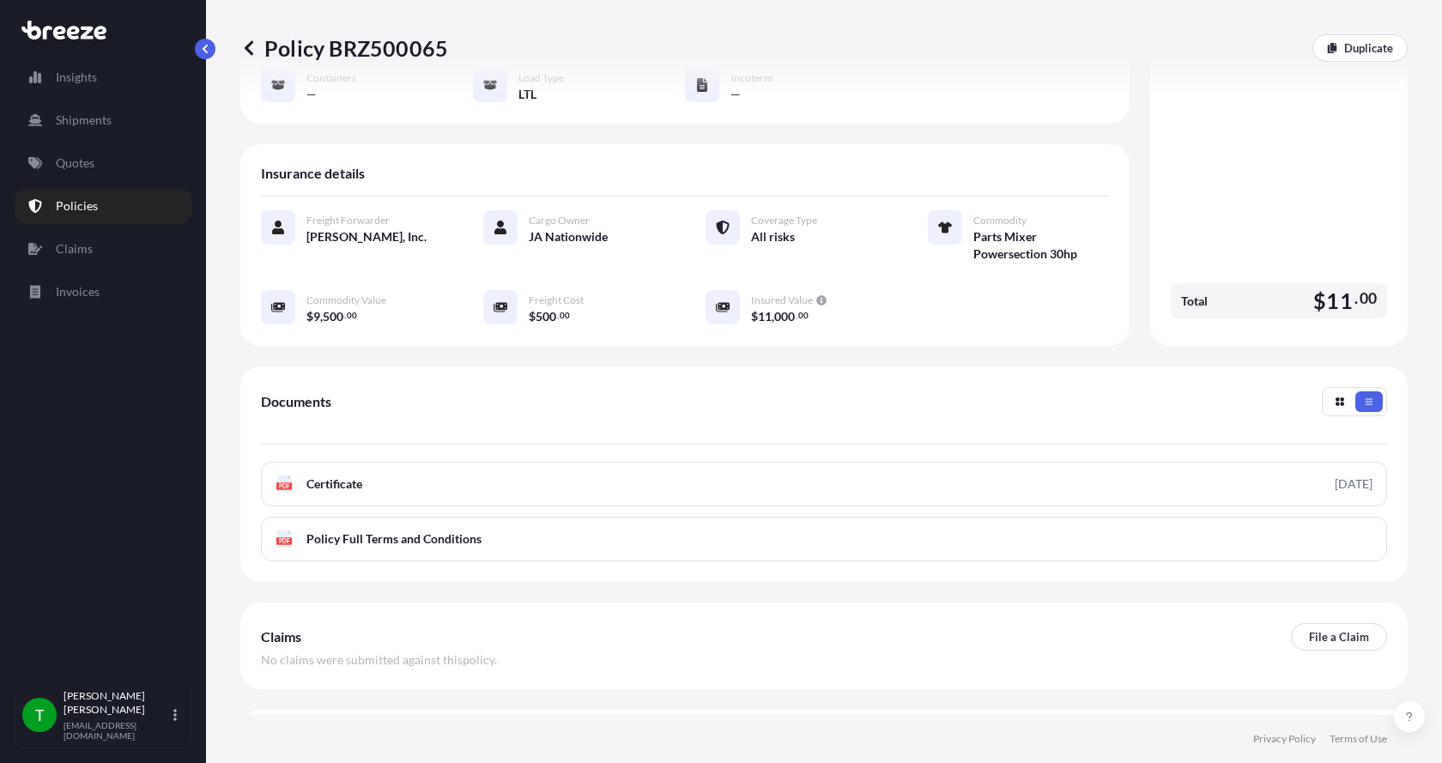
scroll to position [258, 0]
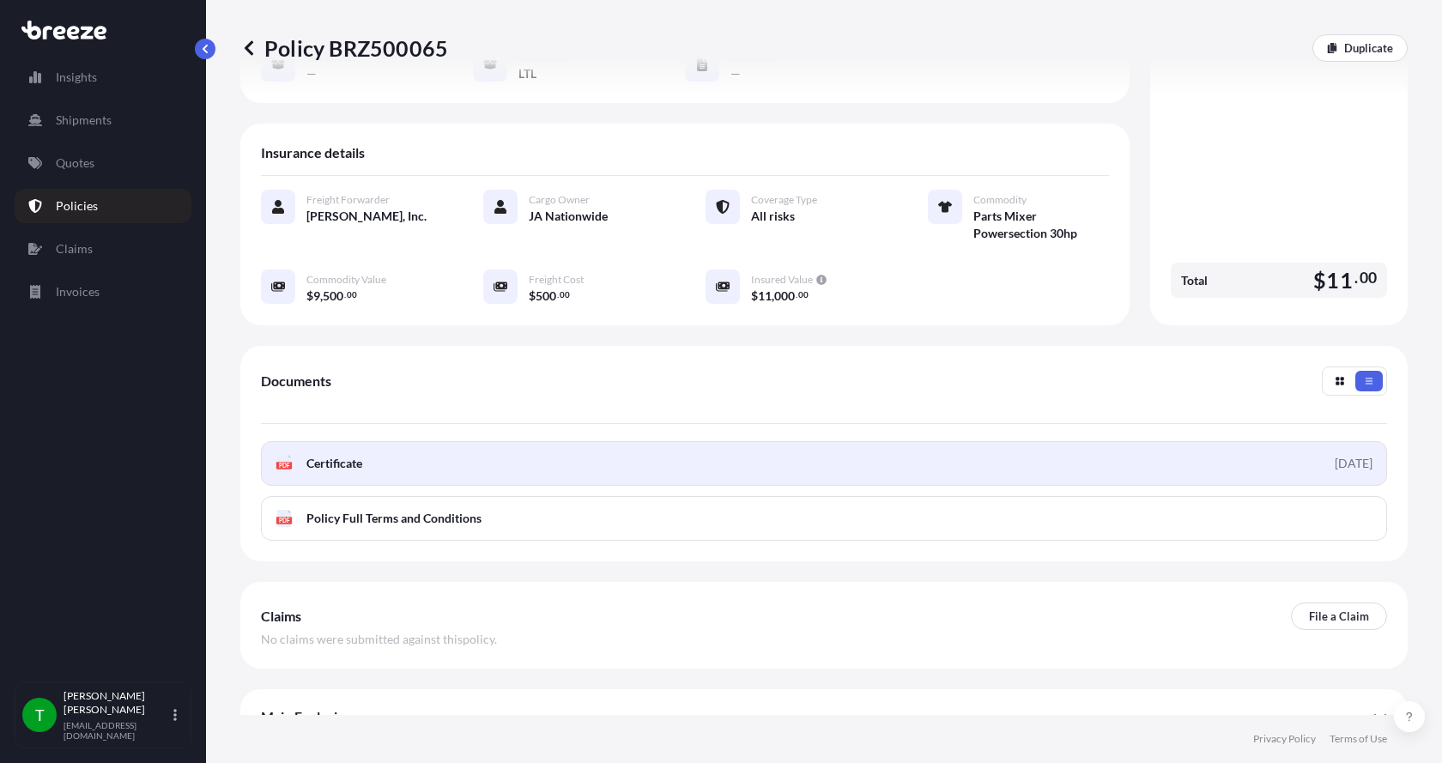
click at [288, 455] on icon at bounding box center [284, 463] width 15 height 17
